Goal: Transaction & Acquisition: Purchase product/service

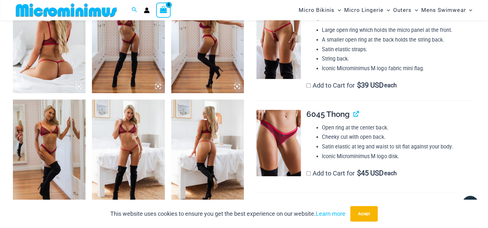
scroll to position [424, 0]
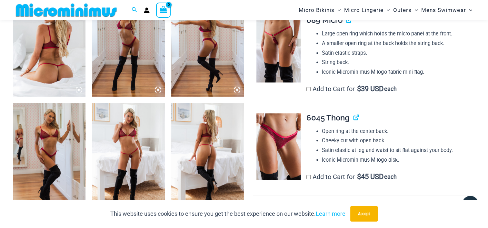
click at [66, 83] on img at bounding box center [49, 42] width 73 height 109
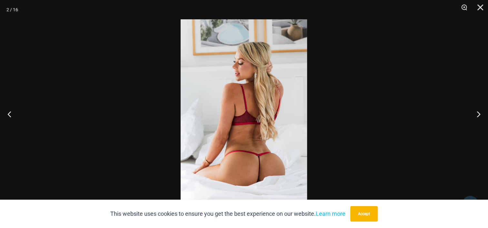
click at [244, 137] on img at bounding box center [244, 114] width 126 height 190
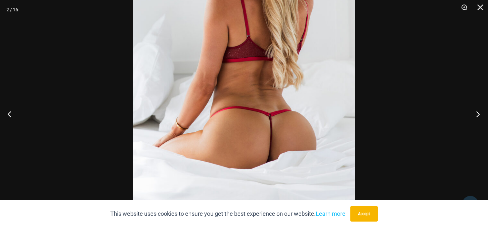
click at [482, 115] on button "Next" at bounding box center [476, 114] width 24 height 32
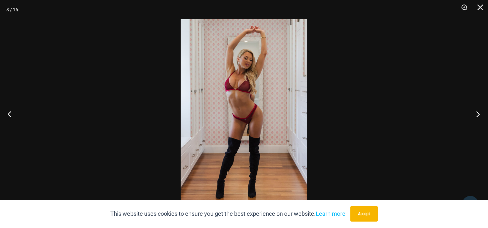
click at [482, 115] on button "Next" at bounding box center [476, 114] width 24 height 32
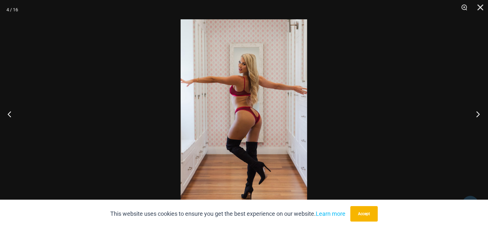
click at [482, 115] on button "Next" at bounding box center [476, 114] width 24 height 32
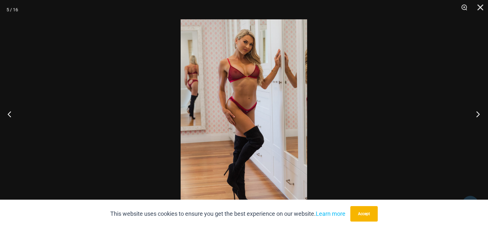
click at [482, 115] on button "Next" at bounding box center [476, 114] width 24 height 32
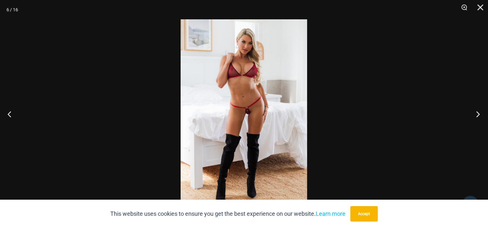
click at [482, 115] on button "Next" at bounding box center [476, 114] width 24 height 32
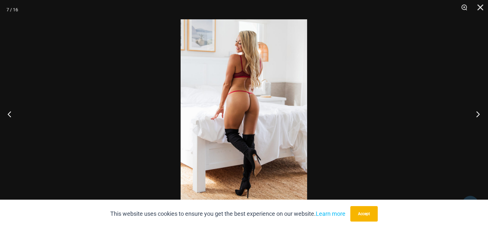
click at [482, 115] on button "Next" at bounding box center [476, 114] width 24 height 32
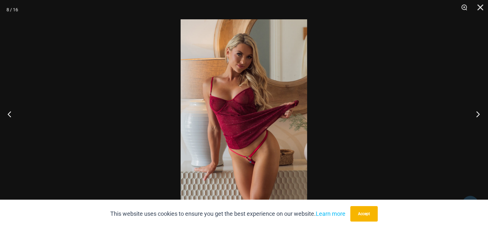
click at [482, 115] on button "Next" at bounding box center [476, 114] width 24 height 32
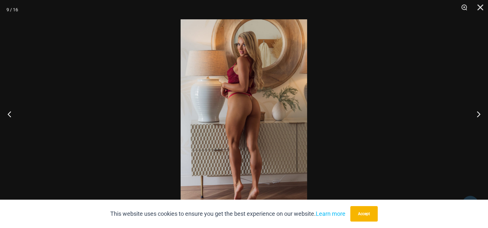
click at [273, 132] on img at bounding box center [244, 114] width 126 height 190
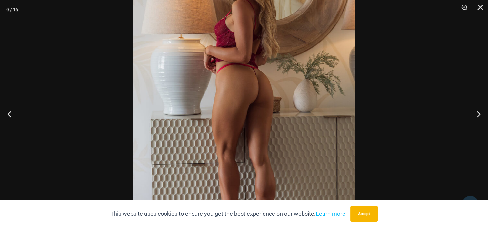
click at [293, 146] on img at bounding box center [244, 101] width 222 height 332
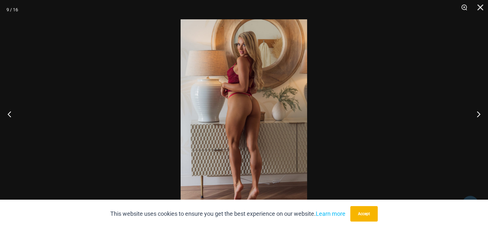
click at [397, 136] on div at bounding box center [244, 114] width 488 height 228
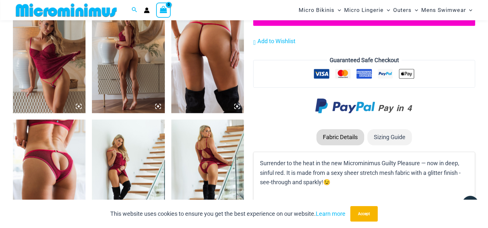
scroll to position [532, 0]
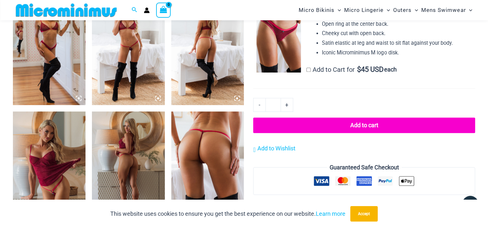
click at [205, 76] on img at bounding box center [207, 50] width 73 height 109
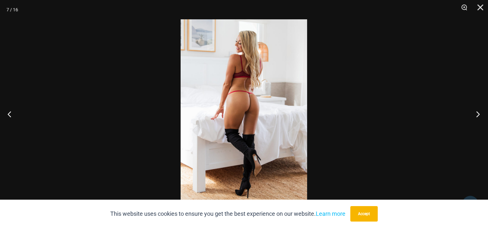
click at [478, 119] on button "Next" at bounding box center [476, 114] width 24 height 32
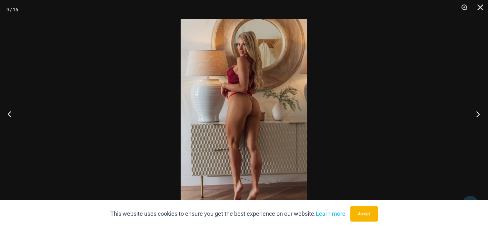
click at [478, 119] on button "Next" at bounding box center [476, 114] width 24 height 32
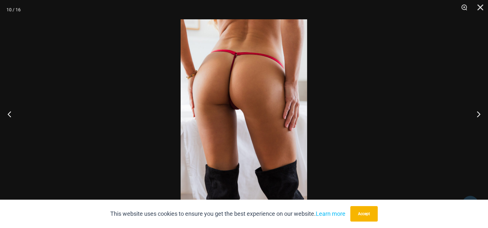
click at [237, 127] on img at bounding box center [244, 114] width 126 height 190
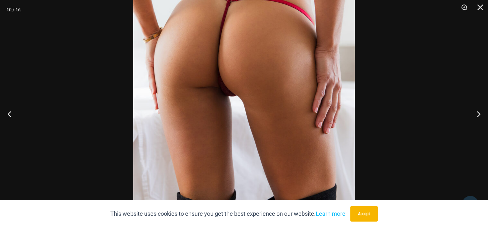
click at [254, 141] on img at bounding box center [244, 104] width 222 height 332
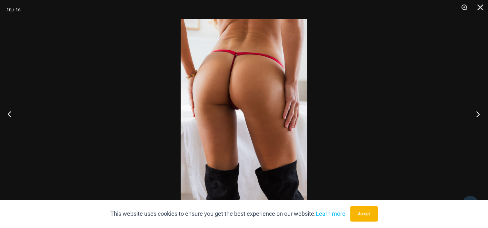
click at [476, 118] on button "Next" at bounding box center [476, 114] width 24 height 32
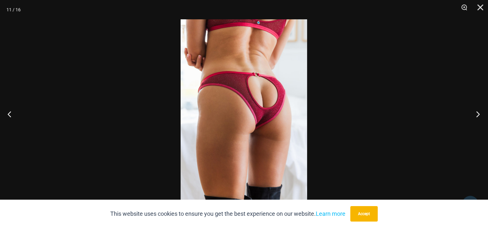
click at [476, 118] on button "Next" at bounding box center [476, 114] width 24 height 32
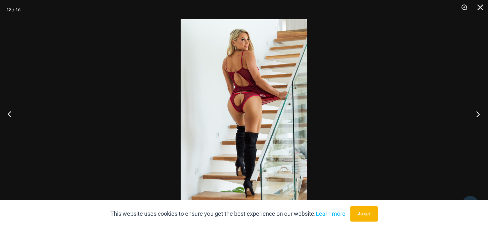
click at [476, 118] on button "Next" at bounding box center [476, 114] width 24 height 32
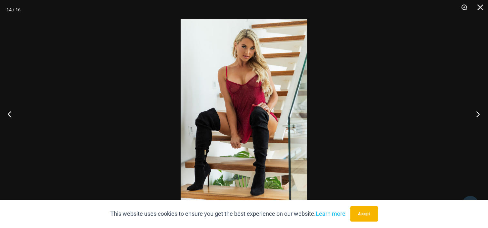
click at [476, 118] on button "Next" at bounding box center [476, 114] width 24 height 32
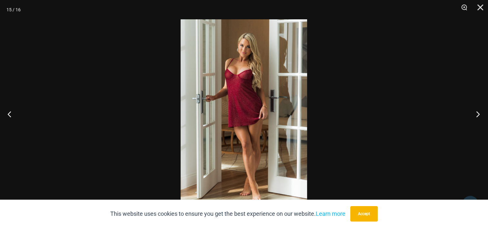
click at [476, 118] on button "Next" at bounding box center [476, 114] width 24 height 32
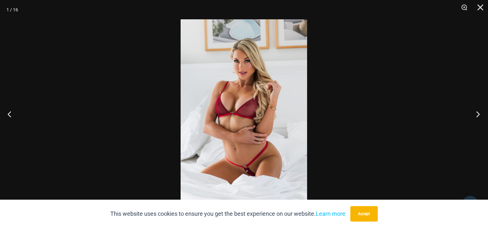
click at [476, 118] on button "Next" at bounding box center [476, 114] width 24 height 32
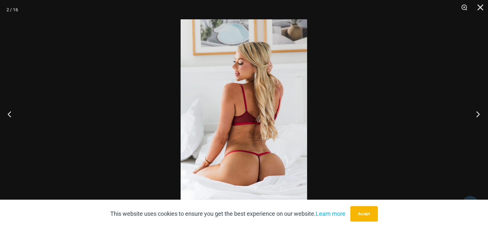
click at [476, 118] on button "Next" at bounding box center [476, 114] width 24 height 32
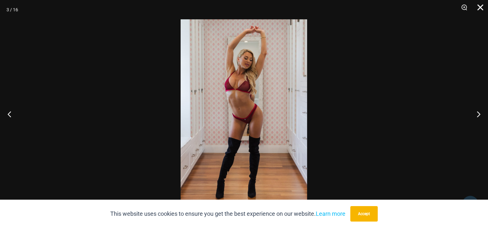
click at [477, 7] on button "Close" at bounding box center [478, 9] width 16 height 19
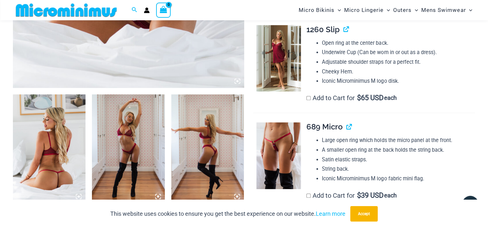
scroll to position [317, 0]
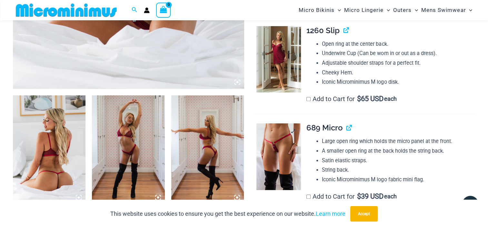
click at [300, 164] on img at bounding box center [278, 157] width 45 height 66
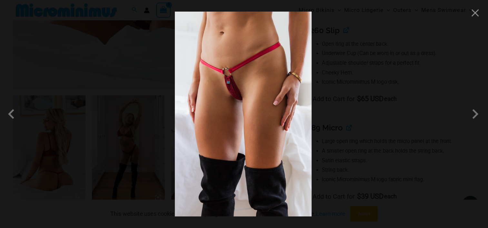
click at [277, 156] on img at bounding box center [243, 114] width 137 height 205
click at [250, 155] on img at bounding box center [243, 114] width 137 height 205
click at [480, 115] on span at bounding box center [475, 114] width 19 height 19
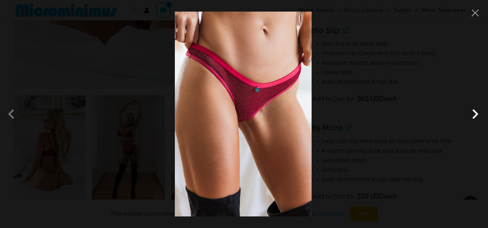
click at [480, 115] on span at bounding box center [475, 114] width 19 height 19
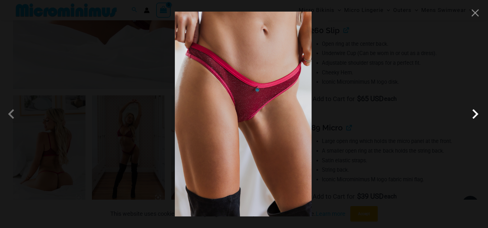
click at [480, 115] on span at bounding box center [475, 114] width 19 height 19
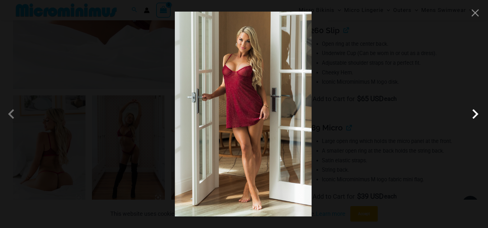
click at [480, 115] on span at bounding box center [475, 114] width 19 height 19
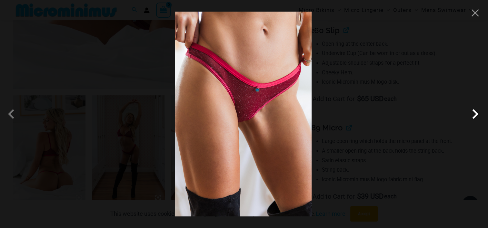
click at [480, 115] on span at bounding box center [475, 114] width 19 height 19
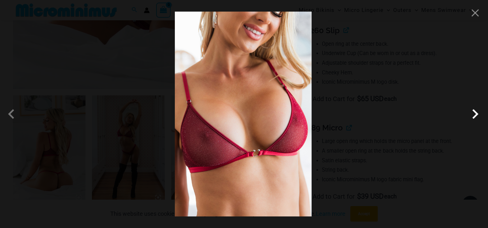
click at [480, 115] on span at bounding box center [475, 114] width 19 height 19
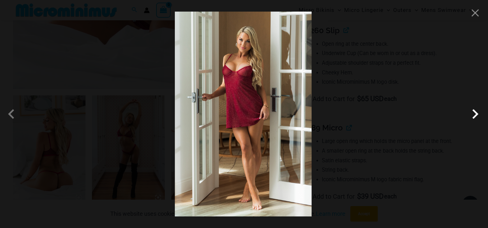
click at [480, 115] on span at bounding box center [475, 114] width 19 height 19
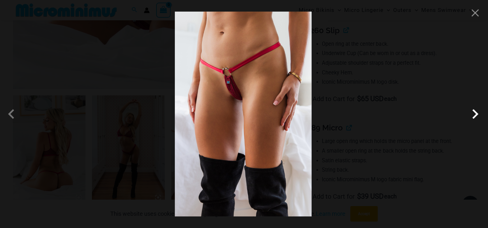
click at [480, 115] on span at bounding box center [475, 114] width 19 height 19
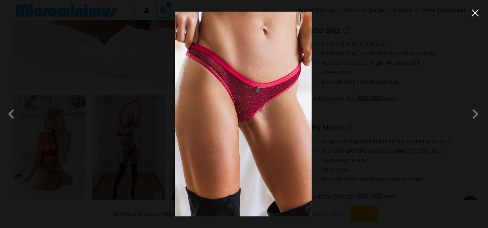
click at [472, 17] on button "Close" at bounding box center [475, 13] width 10 height 10
